Goal: Task Accomplishment & Management: Complete application form

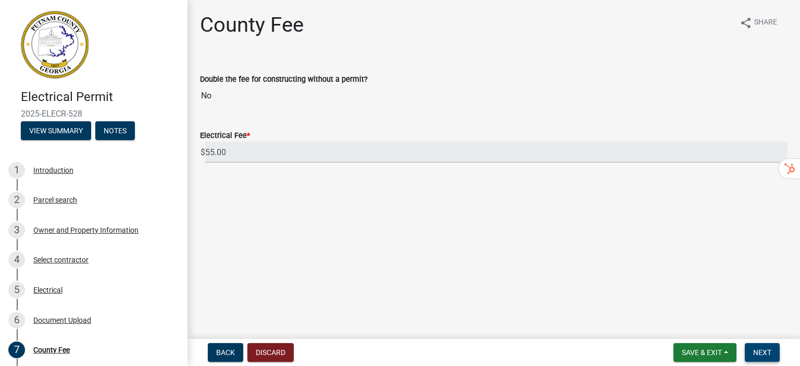
click at [767, 354] on span "Next" at bounding box center [762, 352] width 18 height 8
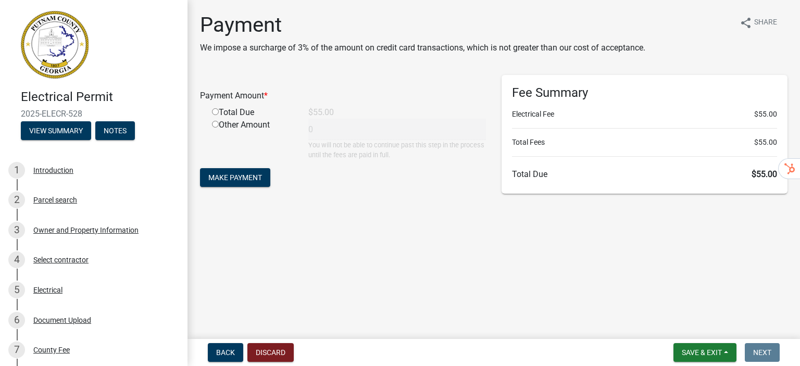
click at [214, 111] on input "radio" at bounding box center [215, 111] width 7 height 7
radio input "true"
type input "55"
click at [230, 181] on span "Make Payment" at bounding box center [235, 177] width 54 height 8
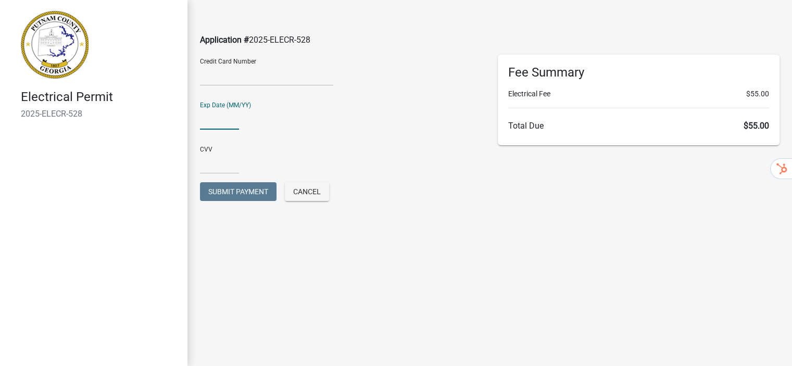
click at [231, 116] on input "text" at bounding box center [219, 118] width 39 height 21
type input "03/28"
click at [230, 166] on input "text" at bounding box center [219, 163] width 39 height 21
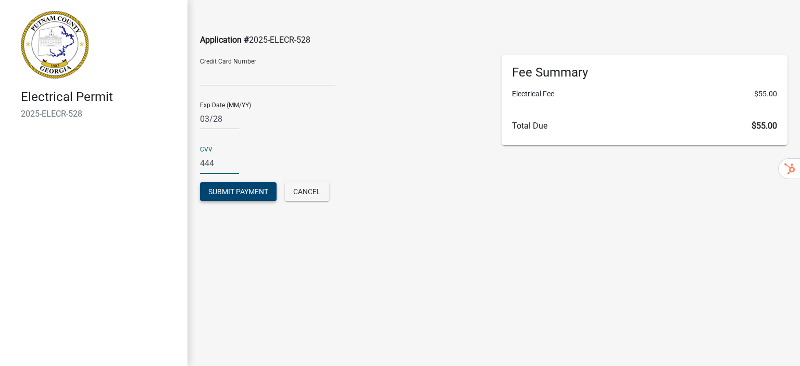
type input "444"
click at [243, 198] on button "Submit Payment" at bounding box center [238, 191] width 77 height 19
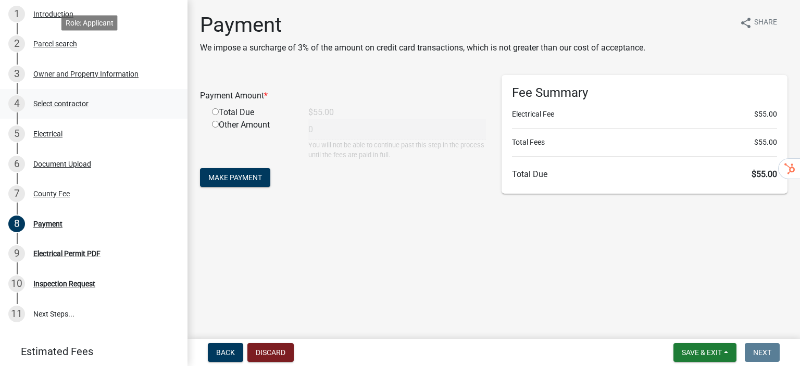
scroll to position [208, 0]
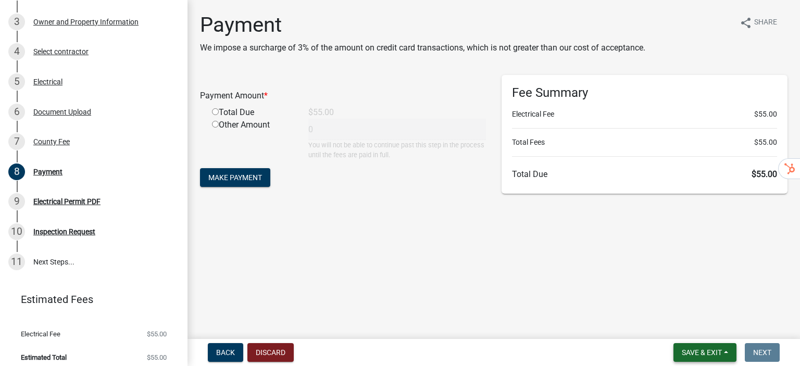
click at [702, 355] on span "Save & Exit" at bounding box center [701, 352] width 40 height 8
click at [688, 325] on button "Save & Exit" at bounding box center [694, 325] width 83 height 25
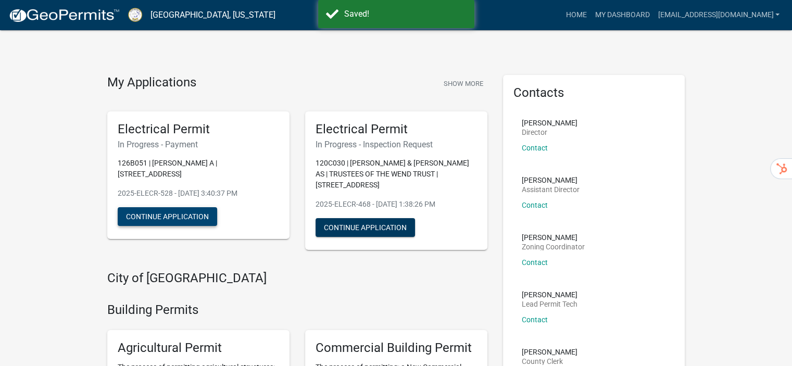
click at [144, 217] on button "Continue Application" at bounding box center [167, 216] width 99 height 19
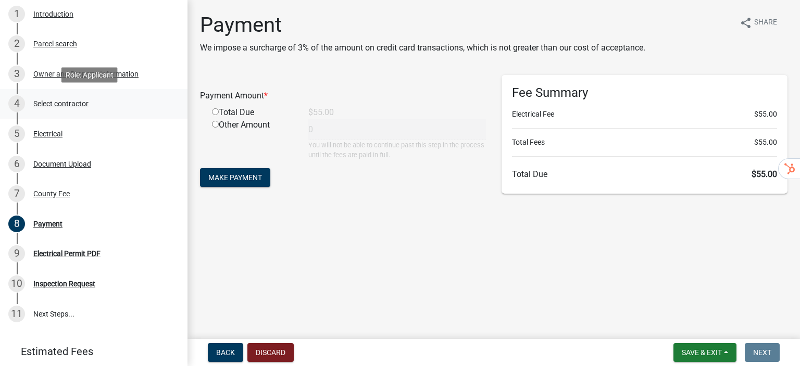
scroll to position [208, 0]
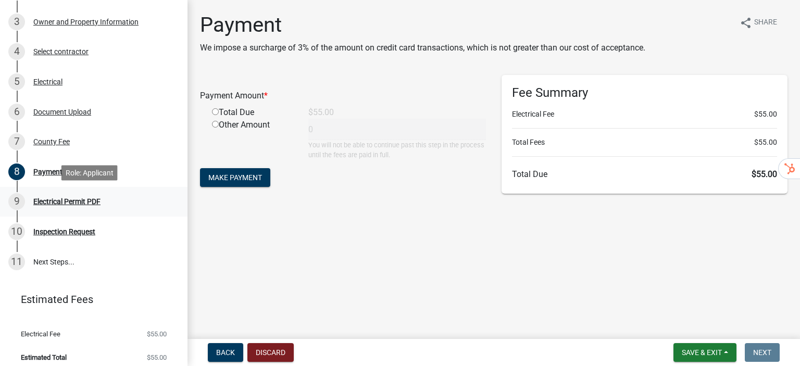
click at [61, 202] on div "Electrical Permit PDF" at bounding box center [66, 201] width 67 height 7
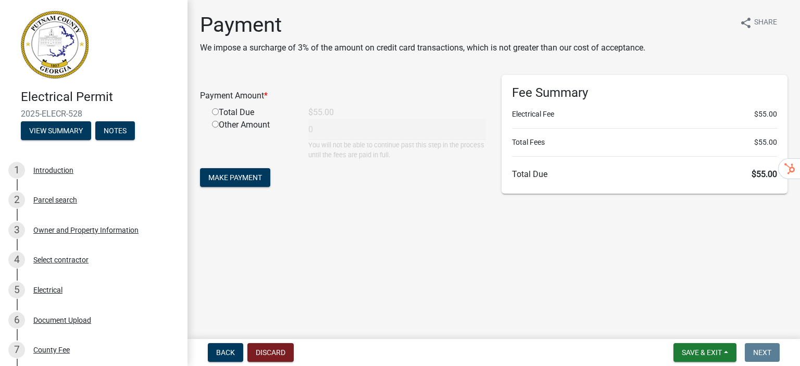
click at [211, 114] on div "Total Due" at bounding box center [252, 112] width 96 height 12
click at [214, 112] on input "radio" at bounding box center [215, 111] width 7 height 7
radio input "true"
type input "55"
click at [248, 176] on span "Make Payment" at bounding box center [235, 177] width 54 height 8
